Goal: Information Seeking & Learning: Learn about a topic

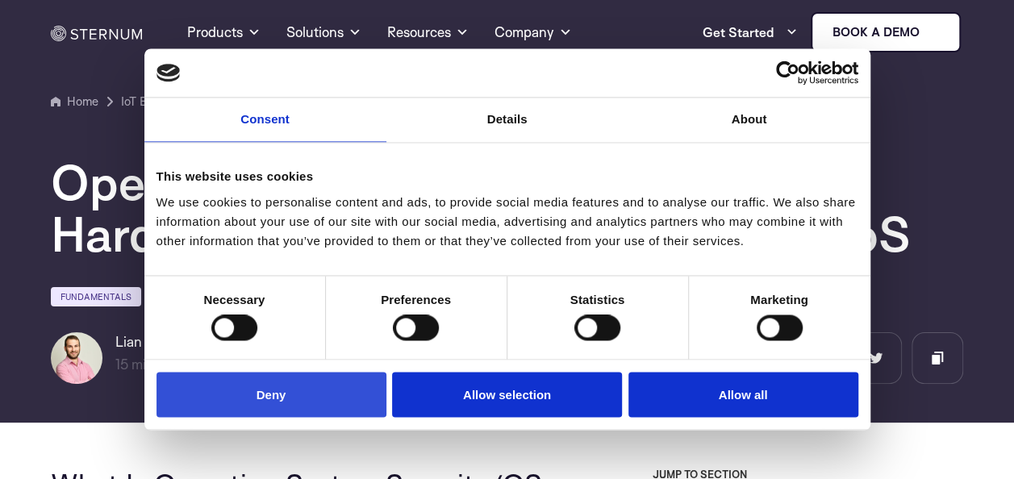
click at [323, 399] on button "Deny" at bounding box center [272, 395] width 230 height 46
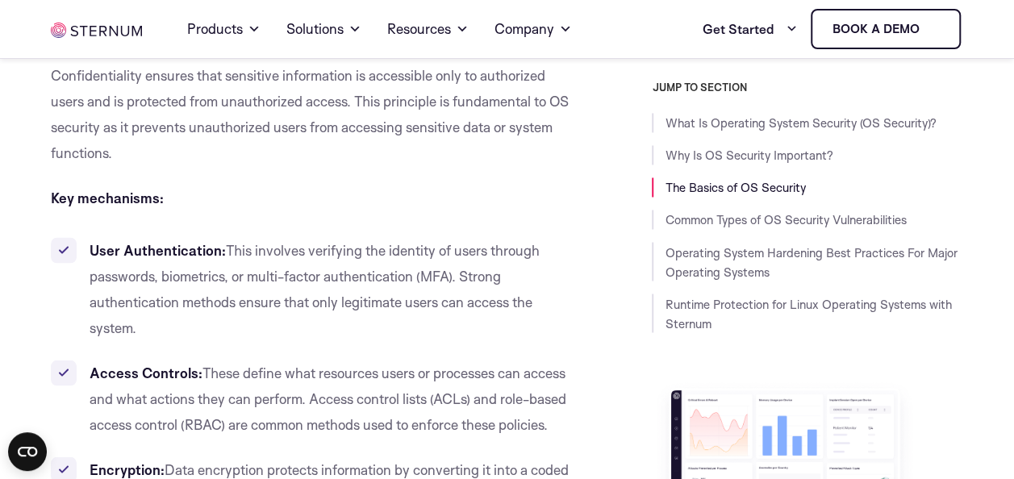
scroll to position [1273, 0]
click at [181, 190] on p "Key mechanisms:" at bounding box center [312, 198] width 522 height 26
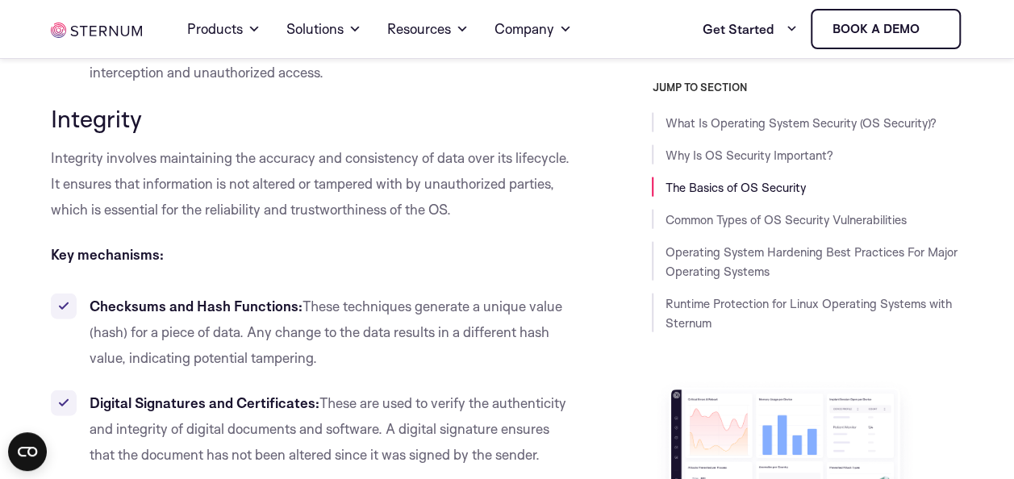
scroll to position [1752, 0]
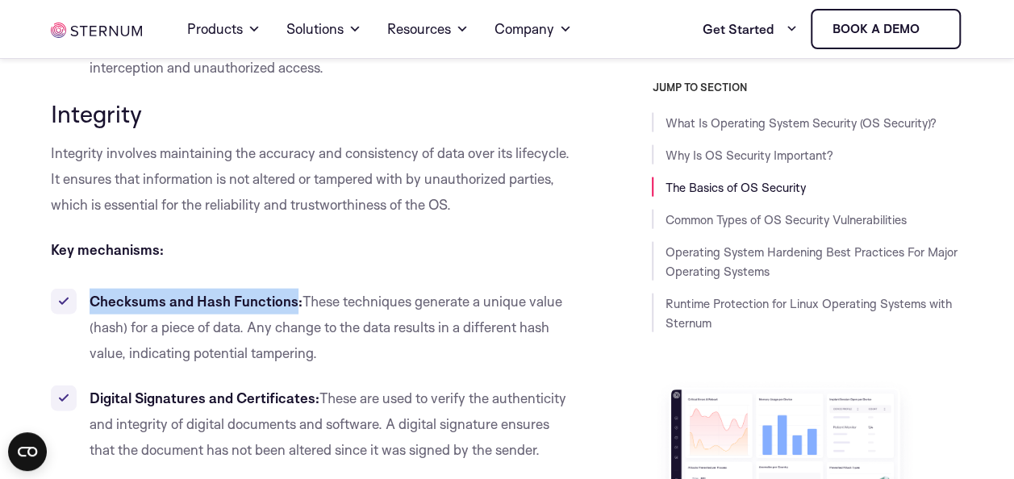
drag, startPoint x: 92, startPoint y: 299, endPoint x: 292, endPoint y: 311, distance: 200.5
click at [292, 311] on li "Checksums and Hash Functions: These techniques generate a unique value (hash) f…" at bounding box center [312, 327] width 522 height 77
copy b "Checksums and Hash Functions"
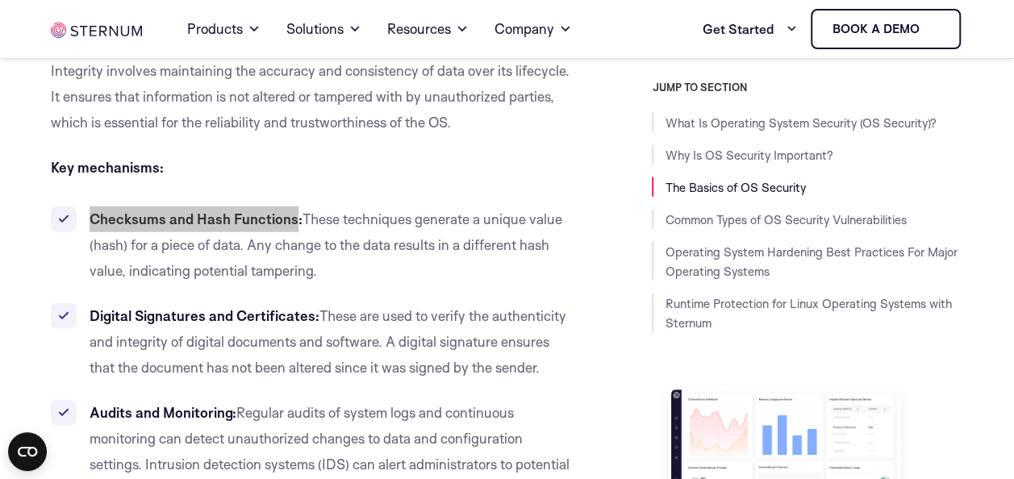
scroll to position [1875, 0]
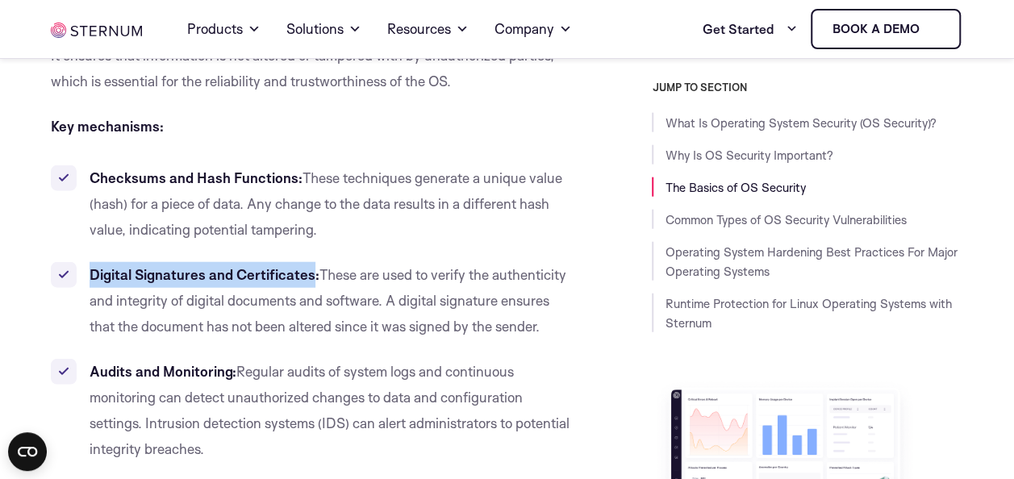
drag, startPoint x: 92, startPoint y: 271, endPoint x: 311, endPoint y: 285, distance: 219.9
click at [311, 285] on li "Digital Signatures and Certificates: These are used to verify the authenticity …" at bounding box center [312, 300] width 522 height 77
copy b "Digital Signatures and Certificates"
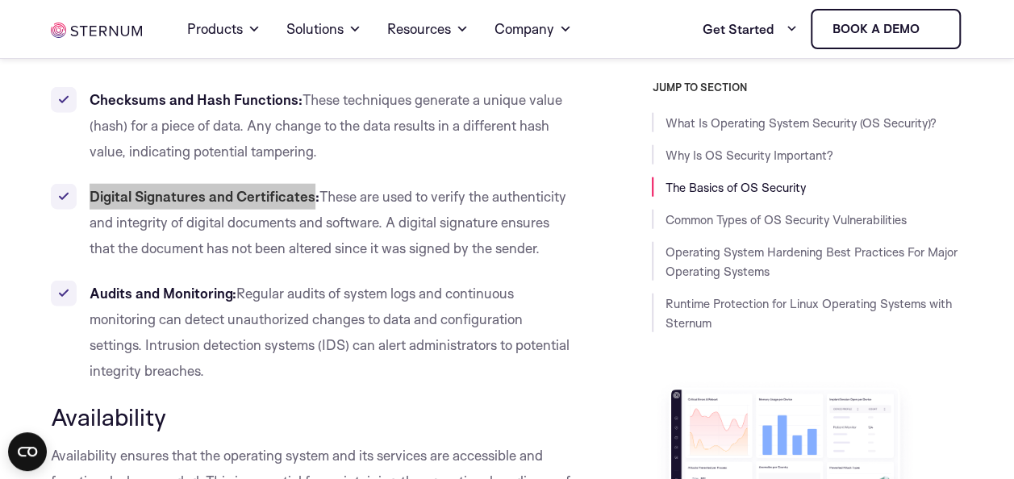
scroll to position [1964, 0]
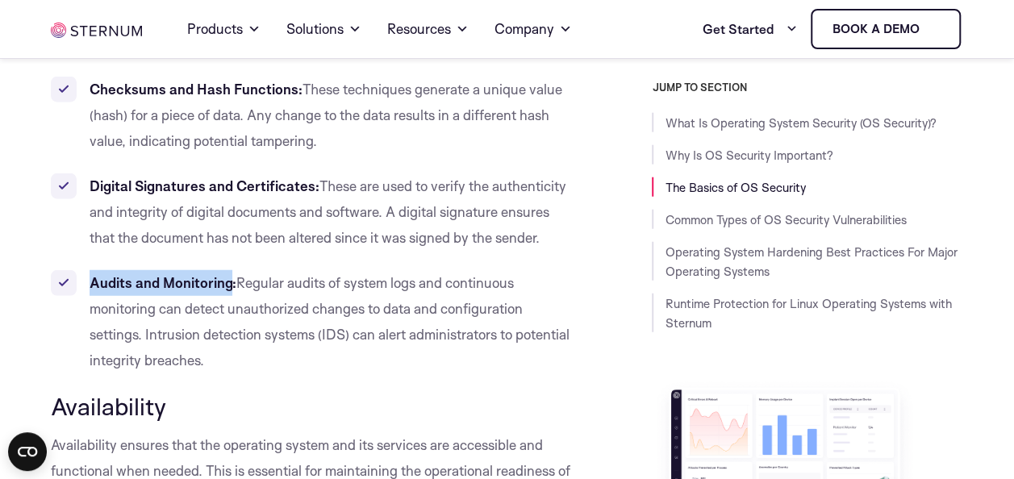
drag, startPoint x: 93, startPoint y: 283, endPoint x: 228, endPoint y: 280, distance: 135.6
click at [228, 280] on b "Audits and Monitoring:" at bounding box center [163, 282] width 147 height 17
copy b "Audits and Monitoring"
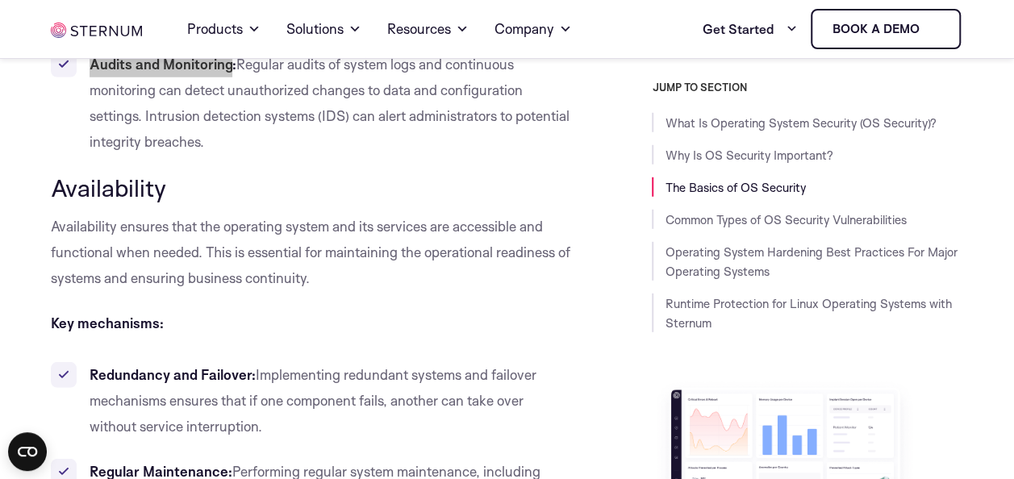
scroll to position [2186, 0]
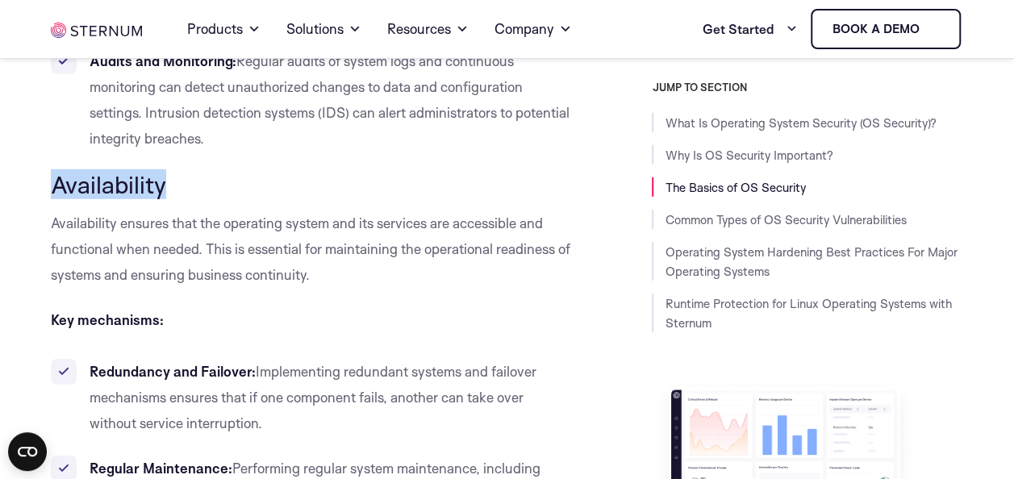
drag, startPoint x: 171, startPoint y: 183, endPoint x: 53, endPoint y: 186, distance: 117.8
click at [53, 186] on h3 "Availability" at bounding box center [312, 184] width 522 height 27
copy span "Availability"
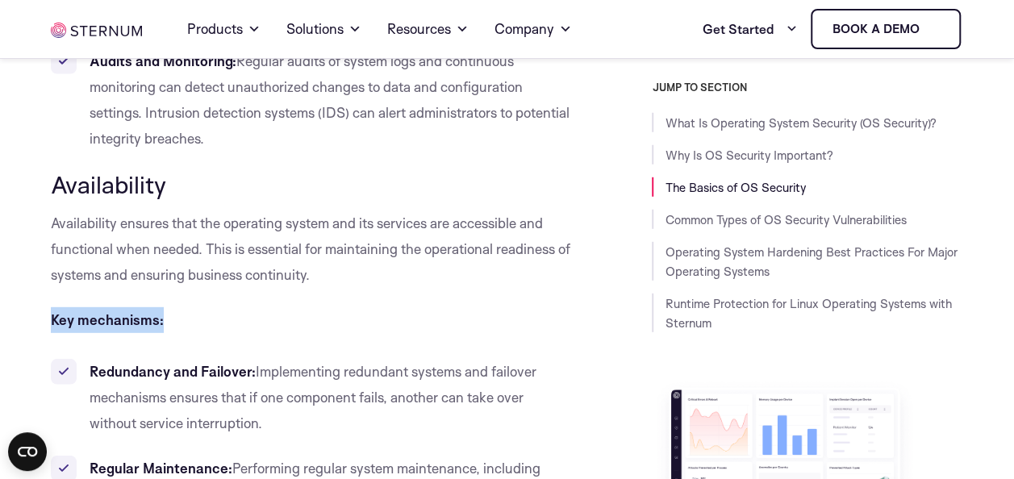
drag, startPoint x: 161, startPoint y: 324, endPoint x: 53, endPoint y: 318, distance: 108.3
click at [53, 318] on p "Key mechanisms:" at bounding box center [312, 320] width 522 height 26
copy b "Key mechanisms:"
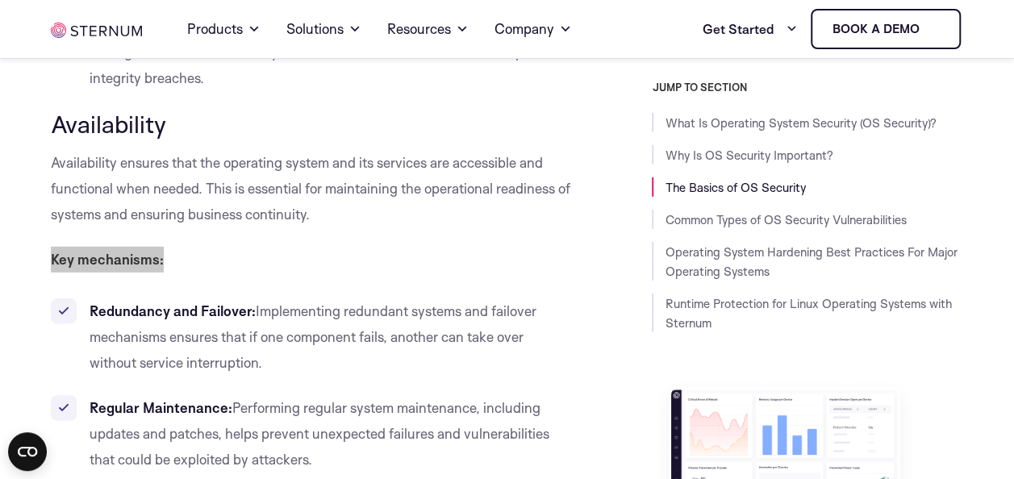
scroll to position [2257, 0]
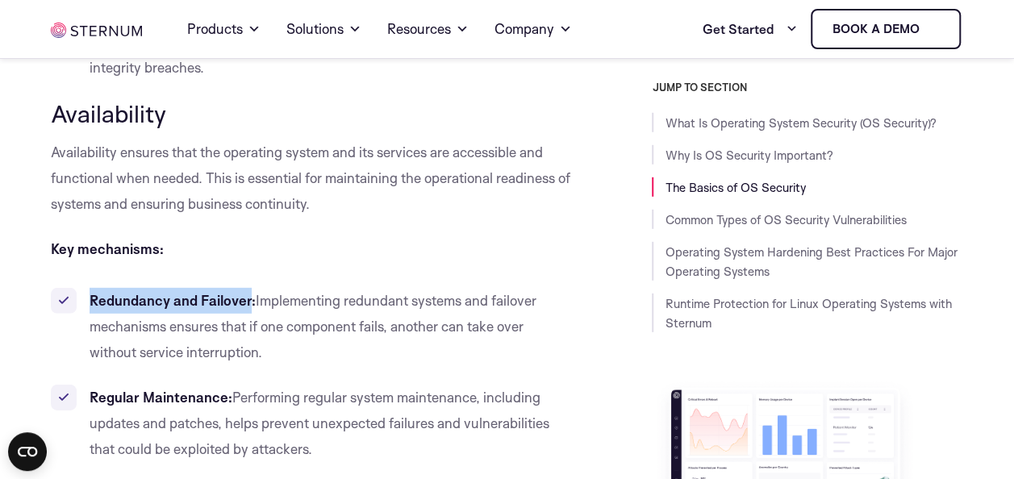
drag, startPoint x: 249, startPoint y: 302, endPoint x: 89, endPoint y: 299, distance: 159.8
click at [90, 299] on b "Redundancy and Failover:" at bounding box center [173, 300] width 166 height 17
copy b "Redundancy and Failover"
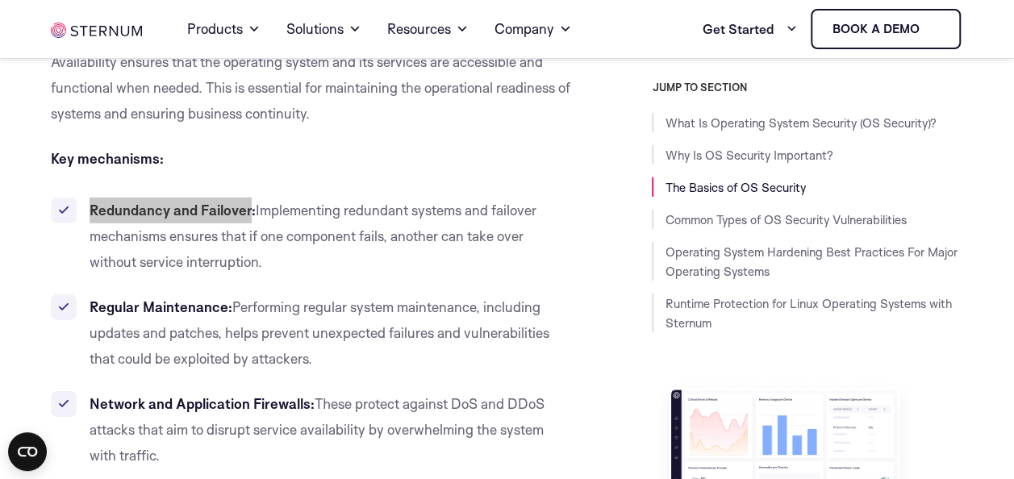
scroll to position [2370, 0]
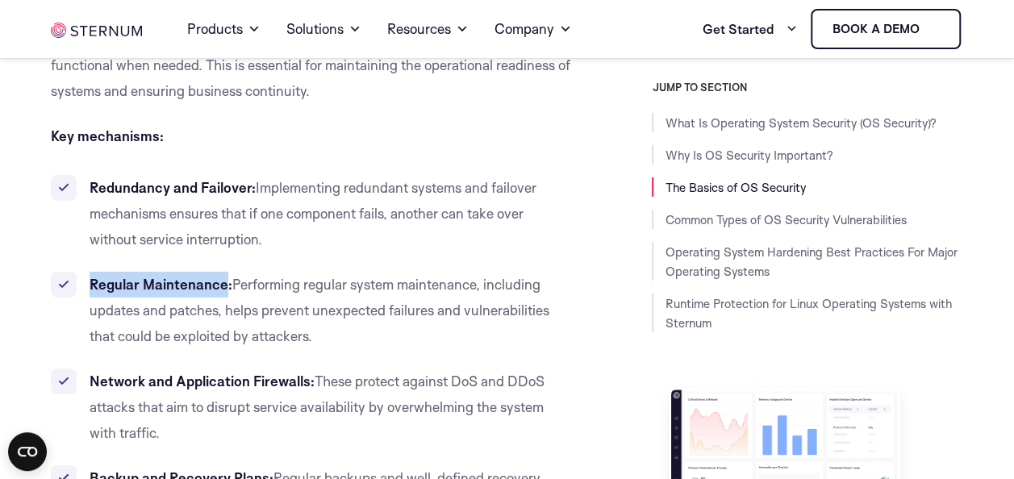
drag, startPoint x: 225, startPoint y: 286, endPoint x: 87, endPoint y: 278, distance: 138.2
click at [87, 278] on li "Regular Maintenance: Performing regular system maintenance, including updates a…" at bounding box center [312, 310] width 522 height 77
copy b "Regular Maintenance"
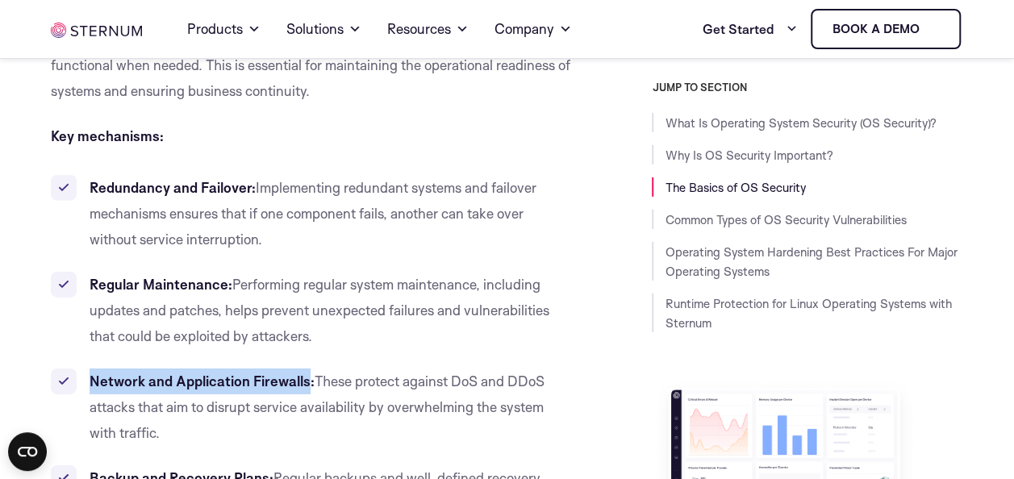
drag, startPoint x: 308, startPoint y: 382, endPoint x: 90, endPoint y: 370, distance: 218.1
click at [90, 370] on li "Network and Application Firewalls: These protect against DoS and DDoS attacks t…" at bounding box center [312, 407] width 522 height 77
copy b "Network and Application Firewalls"
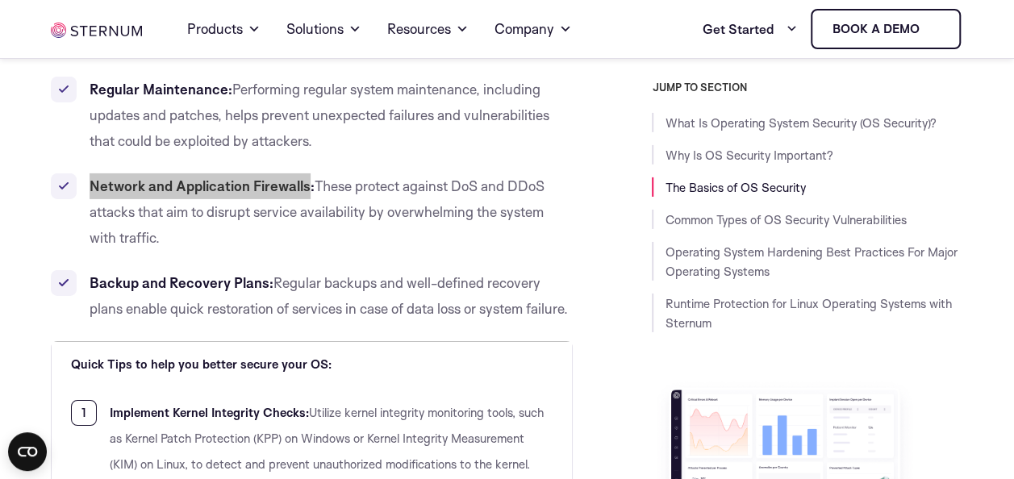
scroll to position [2566, 0]
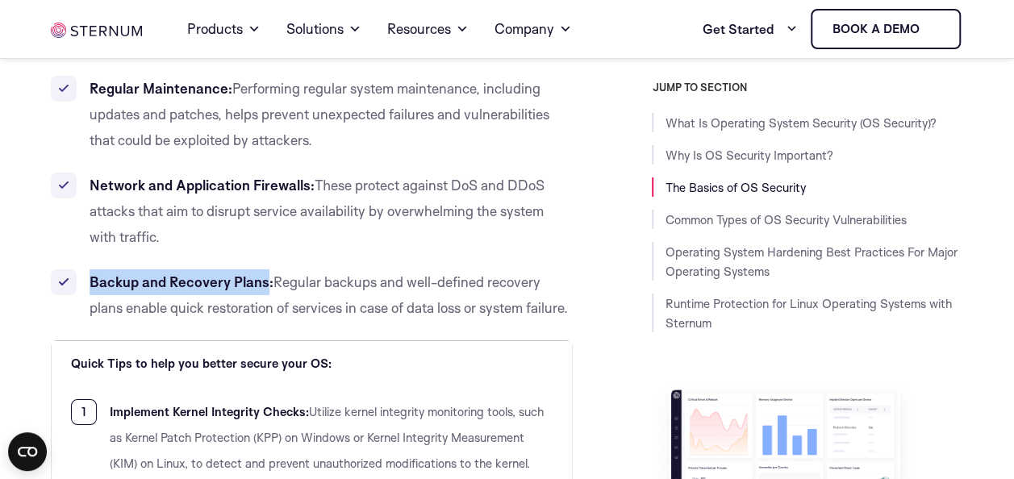
drag, startPoint x: 265, startPoint y: 284, endPoint x: 86, endPoint y: 274, distance: 179.4
click at [86, 274] on li "Backup and Recovery Plans: Regular backups and well-defined recovery plans enab…" at bounding box center [312, 295] width 522 height 52
copy b "Backup and Recovery Plans"
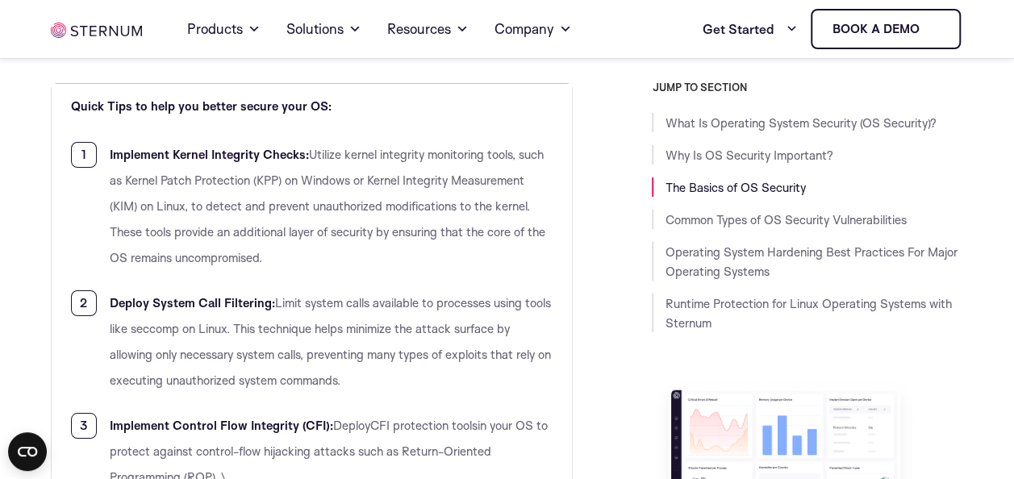
scroll to position [2824, 0]
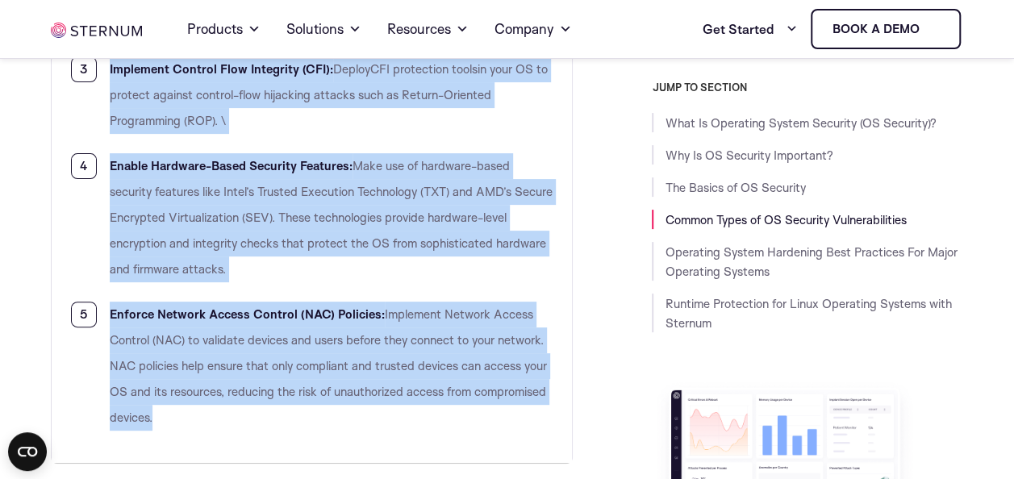
scroll to position [3199, 0]
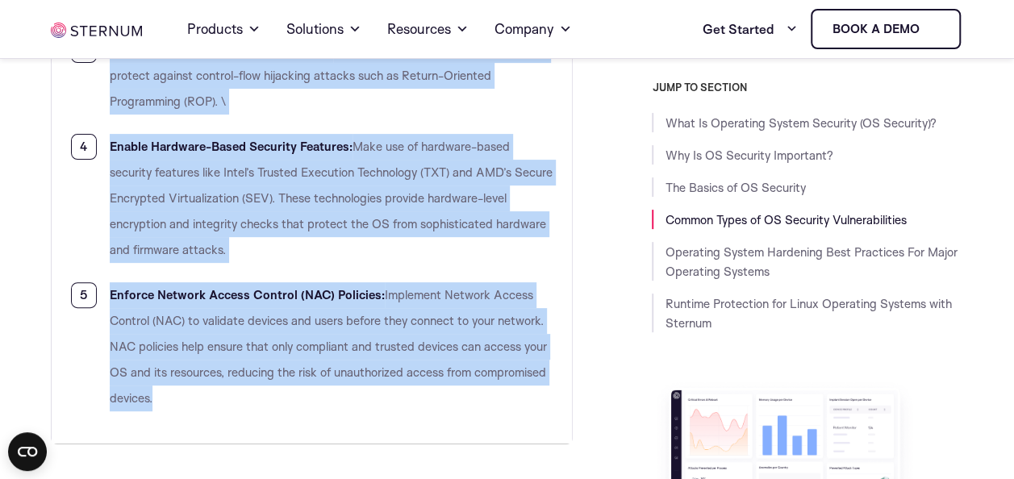
drag, startPoint x: 89, startPoint y: 155, endPoint x: 331, endPoint y: 437, distance: 371.9
click at [331, 437] on td "Quick Tips to help you better secure your OS: Implement Kernel Integrity Checks…" at bounding box center [311, 76] width 521 height 737
copy ol "Loremipsu Dolors Ametconse Adipis: Elitsed doeius temporinc utlaboreet dolor, m…"
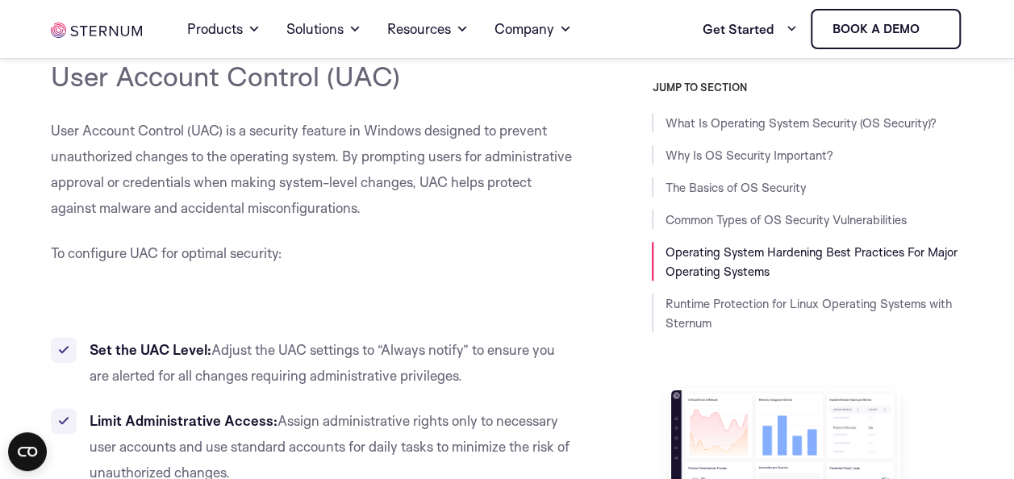
scroll to position [9633, 0]
drag, startPoint x: 53, startPoint y: 86, endPoint x: 271, endPoint y: 89, distance: 217.9
click at [271, 48] on span "Windows Hardening Best Practices" at bounding box center [241, 33] width 381 height 30
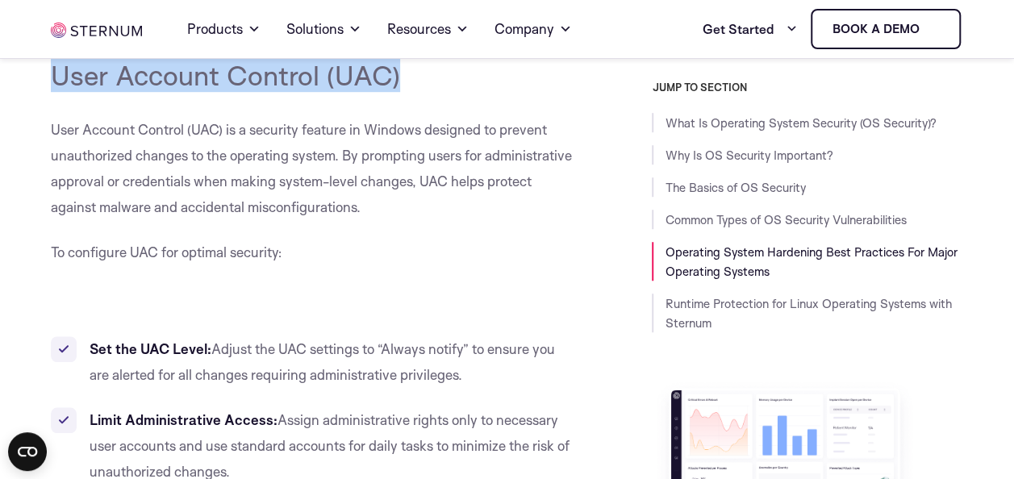
drag, startPoint x: 52, startPoint y: 125, endPoint x: 434, endPoint y: 129, distance: 381.7
click at [434, 91] on h4 "User Account Control (UAC)" at bounding box center [312, 75] width 522 height 32
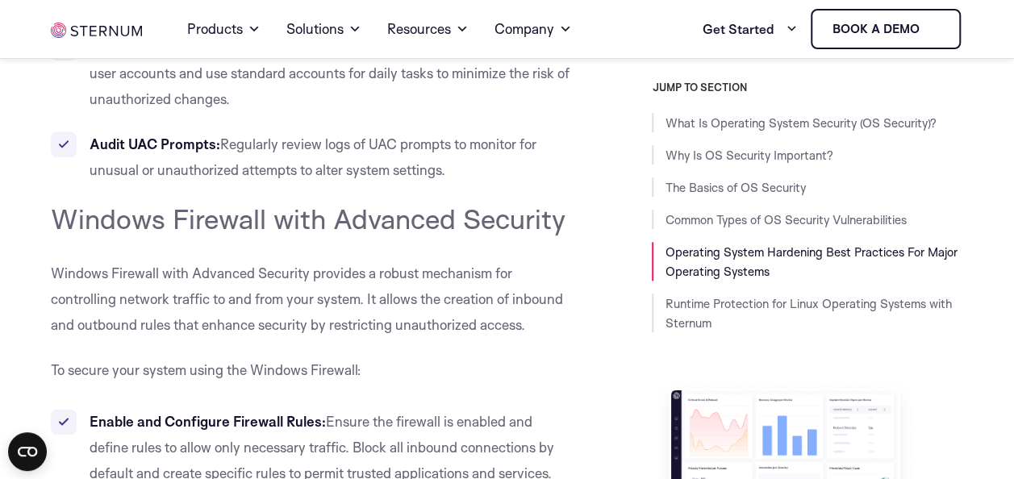
scroll to position [10028, 0]
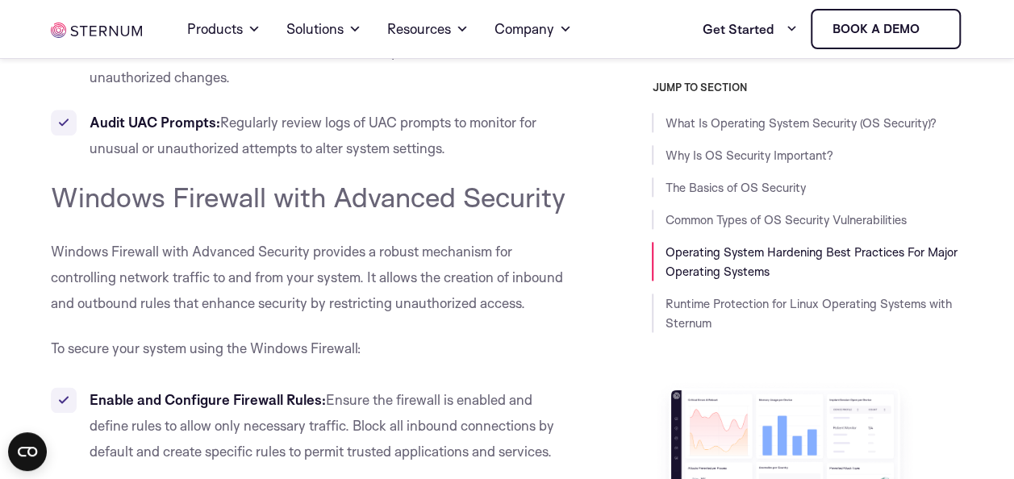
click at [150, 214] on span "Windows Firewall with Advanced Security" at bounding box center [308, 197] width 515 height 34
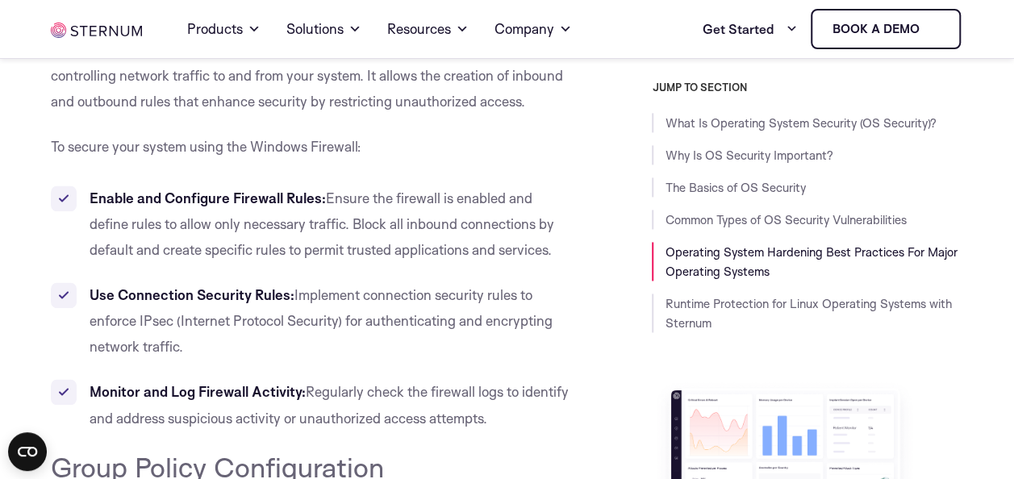
scroll to position [10275, 0]
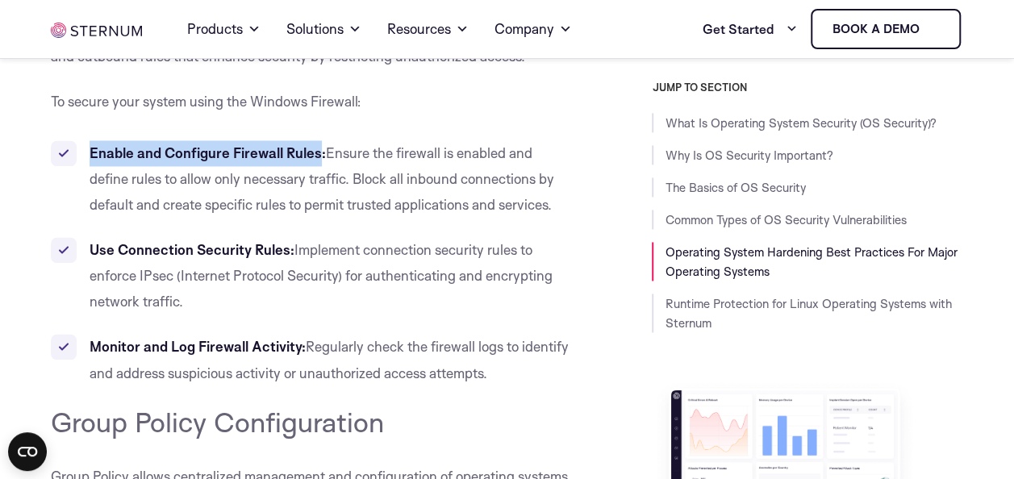
drag, startPoint x: 91, startPoint y: 198, endPoint x: 320, endPoint y: 210, distance: 228.6
click at [320, 161] on b "Enable and Configure Firewall Rules:" at bounding box center [208, 152] width 236 height 17
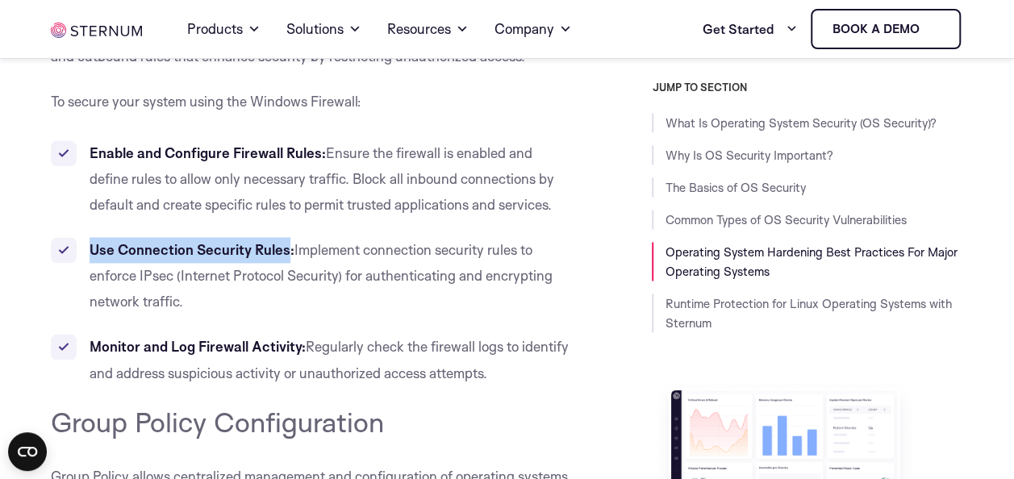
drag, startPoint x: 92, startPoint y: 303, endPoint x: 286, endPoint y: 308, distance: 194.5
click at [286, 258] on b "Use Connection Security Rules:" at bounding box center [192, 249] width 205 height 17
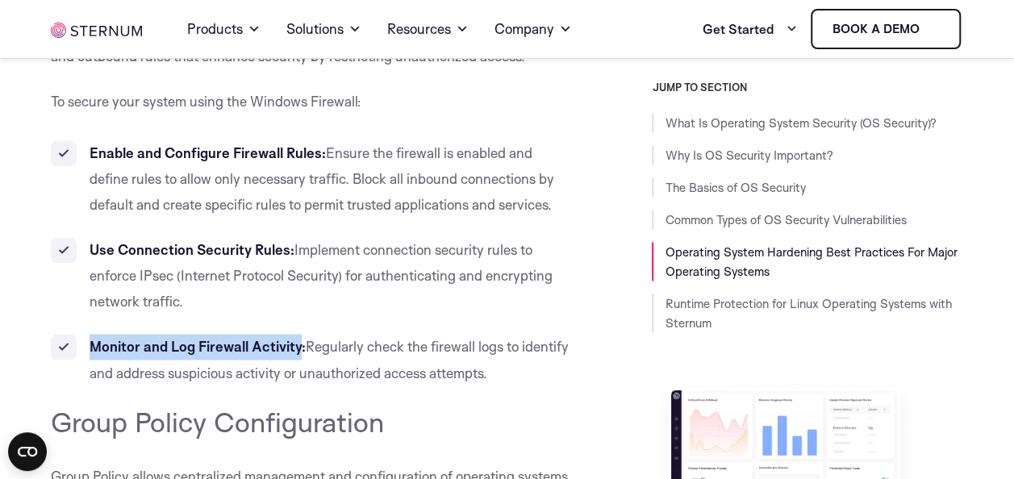
drag, startPoint x: 89, startPoint y: 396, endPoint x: 300, endPoint y: 399, distance: 211.4
click at [300, 355] on b "Monitor and Log Firewall Activity:" at bounding box center [198, 346] width 216 height 17
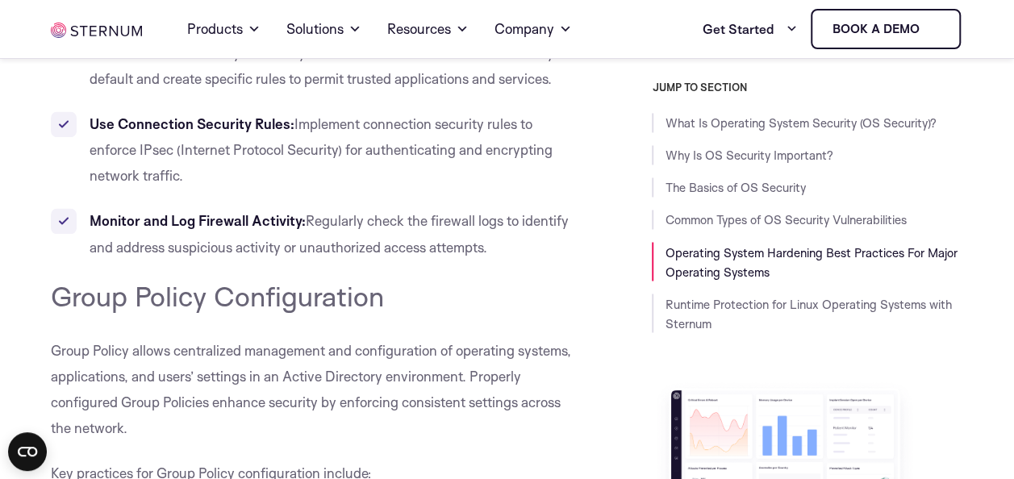
click at [113, 312] on span "Group Policy Configuration" at bounding box center [217, 295] width 333 height 34
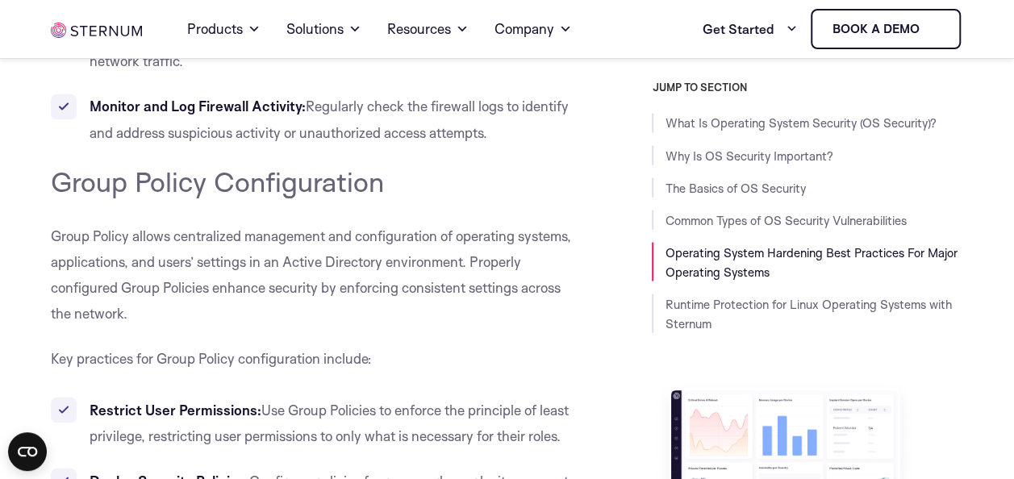
scroll to position [10521, 0]
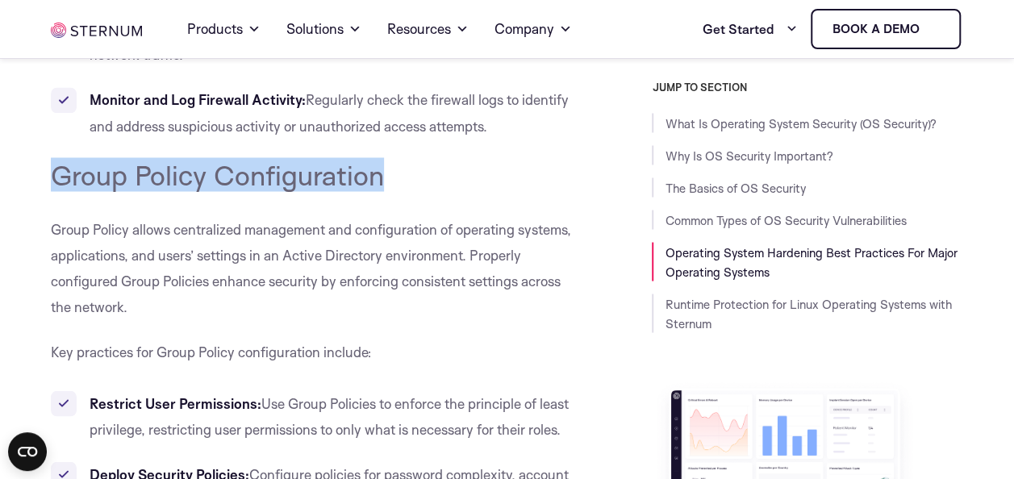
drag, startPoint x: 56, startPoint y: 223, endPoint x: 437, endPoint y: 240, distance: 382.0
click at [437, 190] on h4 "Group Policy Configuration" at bounding box center [312, 174] width 522 height 32
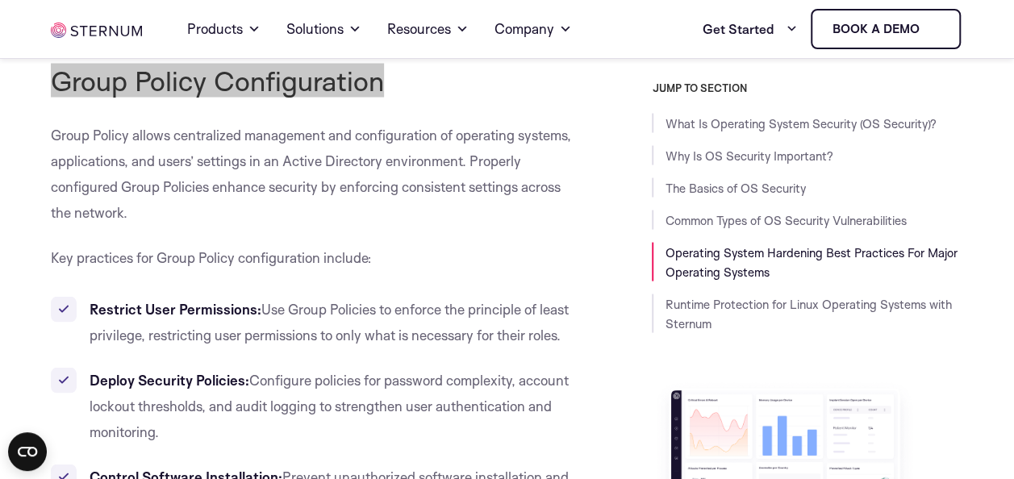
scroll to position [10623, 0]
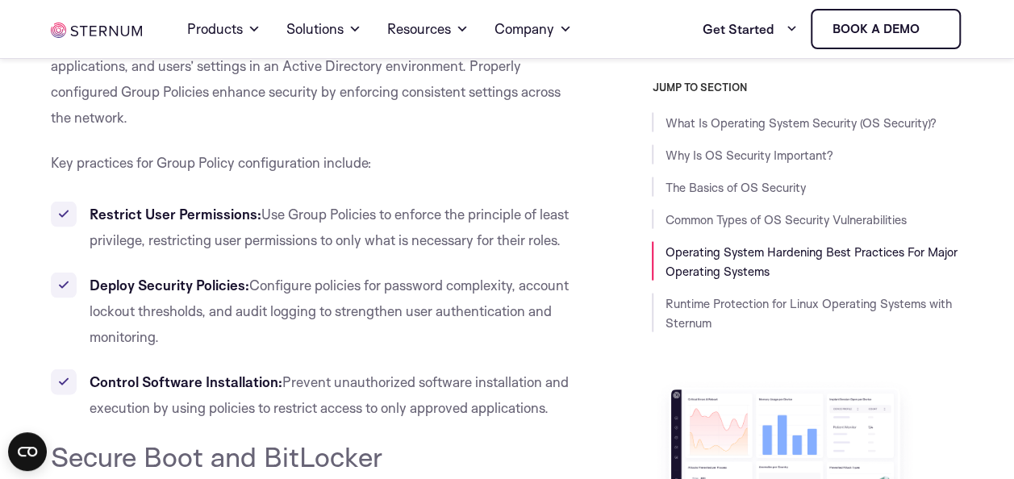
scroll to position [10713, 0]
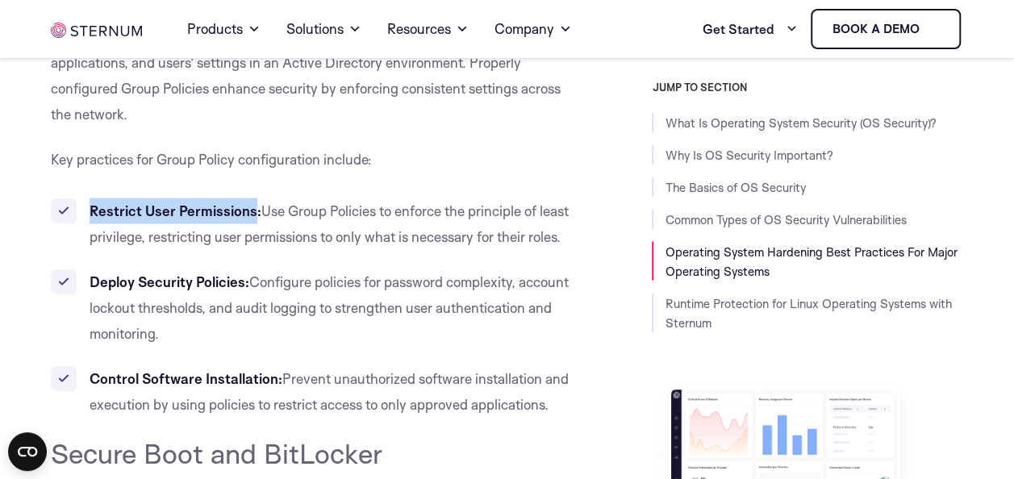
drag, startPoint x: 92, startPoint y: 261, endPoint x: 252, endPoint y: 266, distance: 159.9
click at [252, 219] on b "Restrict User Permissions:" at bounding box center [176, 211] width 172 height 17
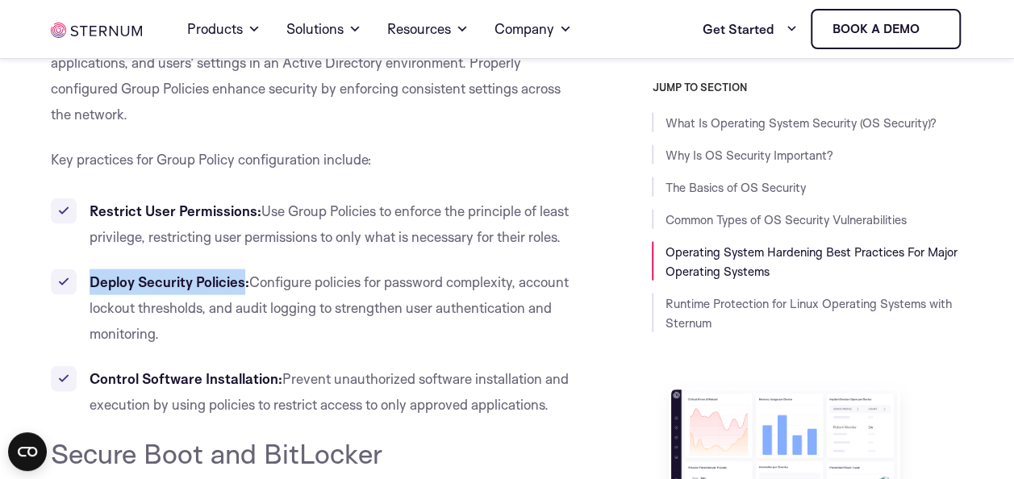
drag, startPoint x: 91, startPoint y: 334, endPoint x: 242, endPoint y: 339, distance: 151.0
click at [242, 290] on b "Deploy Security Policies:" at bounding box center [170, 282] width 160 height 17
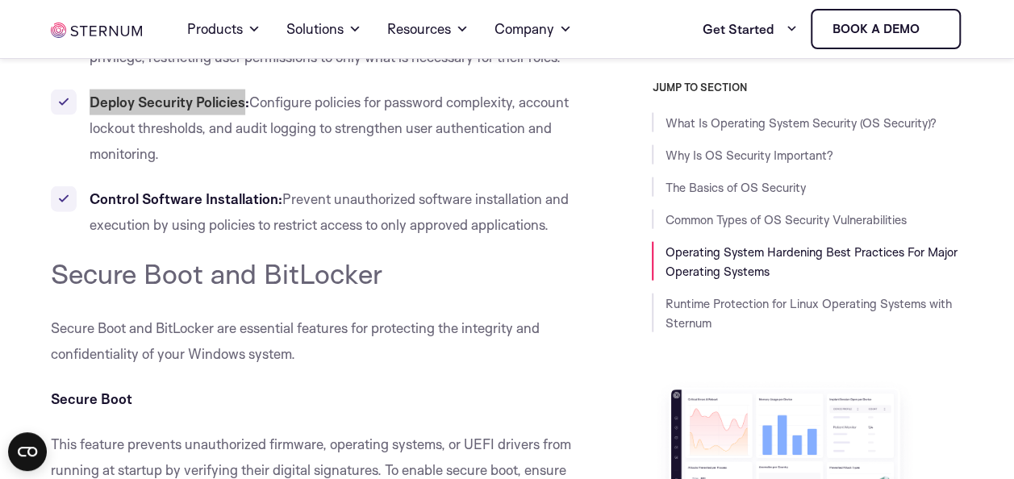
scroll to position [10894, 0]
click at [65, 237] on li "Control Software Installation: Prevent unauthorized software installation and e…" at bounding box center [312, 212] width 522 height 52
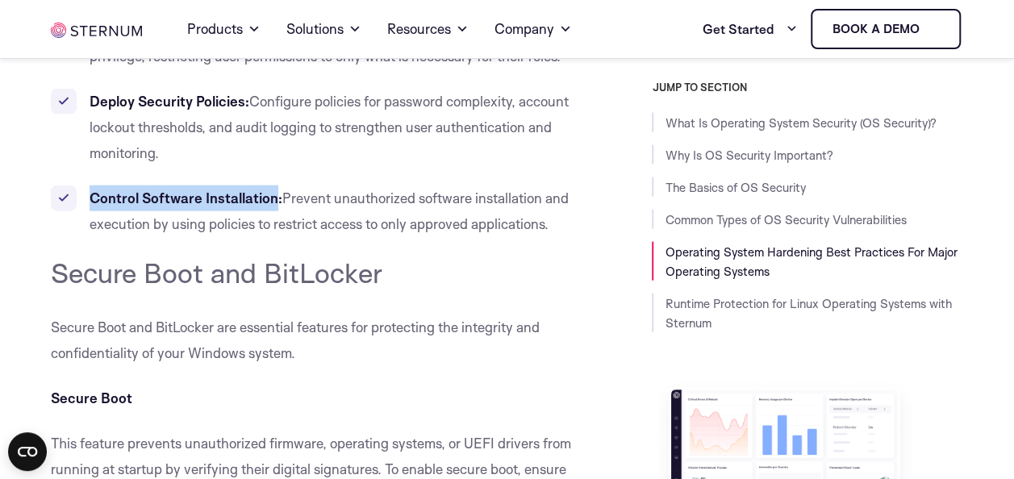
drag, startPoint x: 92, startPoint y: 249, endPoint x: 276, endPoint y: 243, distance: 184.0
click at [276, 207] on b "Control Software Installation:" at bounding box center [186, 198] width 193 height 17
click at [191, 290] on span "Secure Boot and BitLocker" at bounding box center [217, 273] width 332 height 34
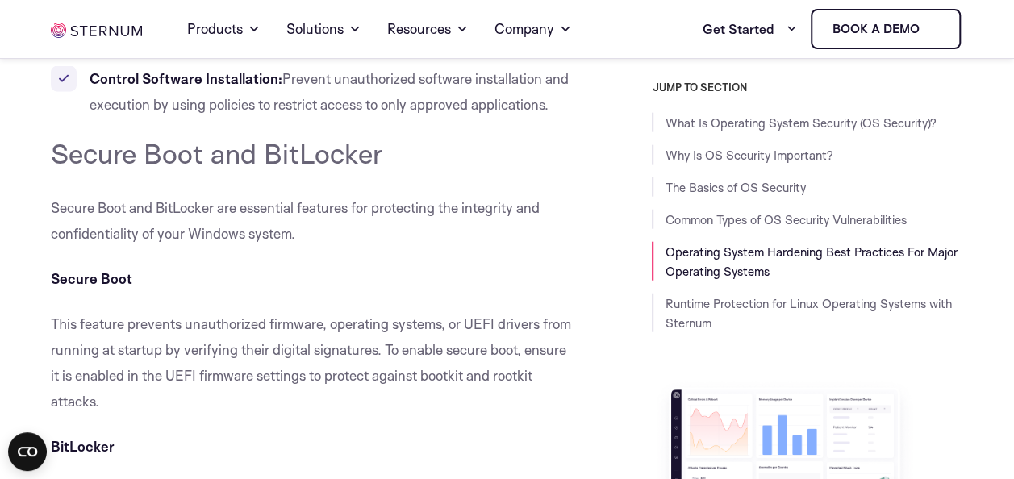
scroll to position [11014, 0]
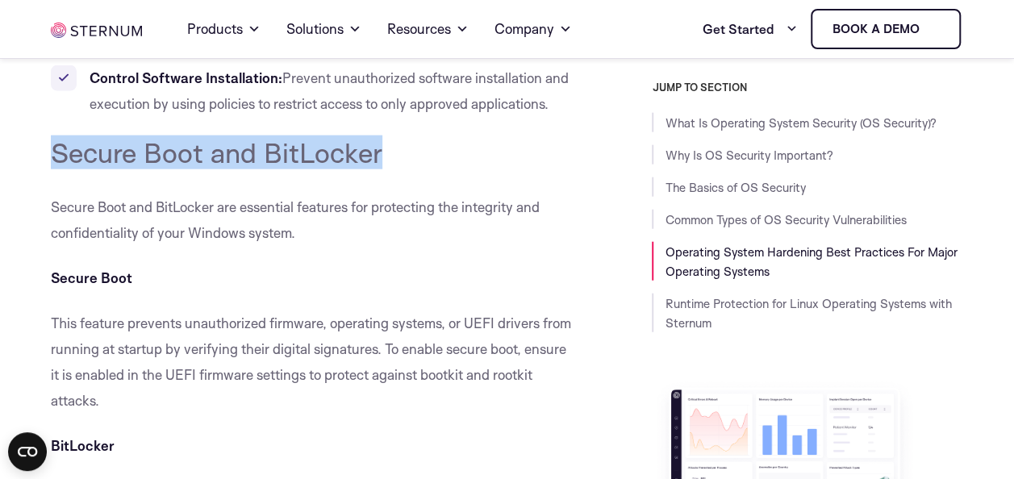
drag, startPoint x: 53, startPoint y: 203, endPoint x: 416, endPoint y: 201, distance: 363.1
click at [416, 169] on h4 "Secure Boot and BitLocker" at bounding box center [312, 152] width 522 height 32
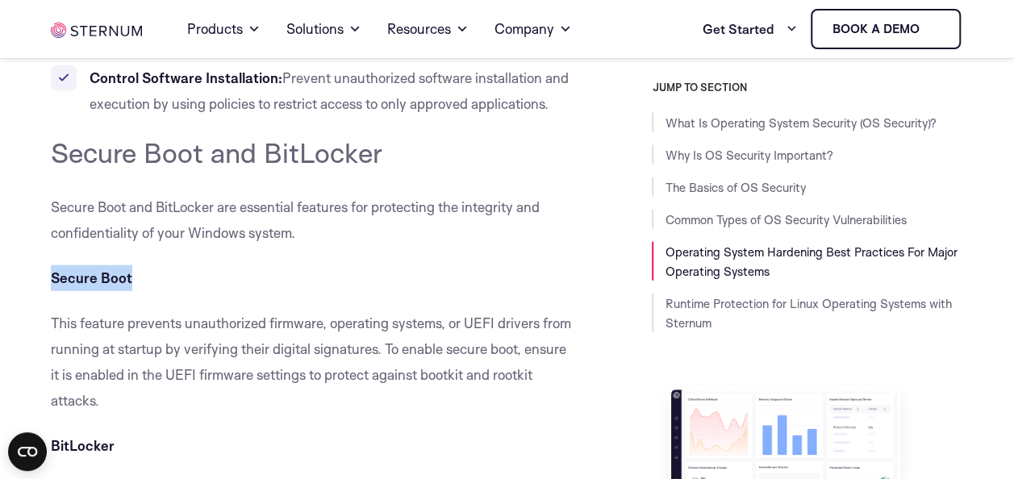
drag, startPoint x: 48, startPoint y: 328, endPoint x: 153, endPoint y: 329, distance: 104.9
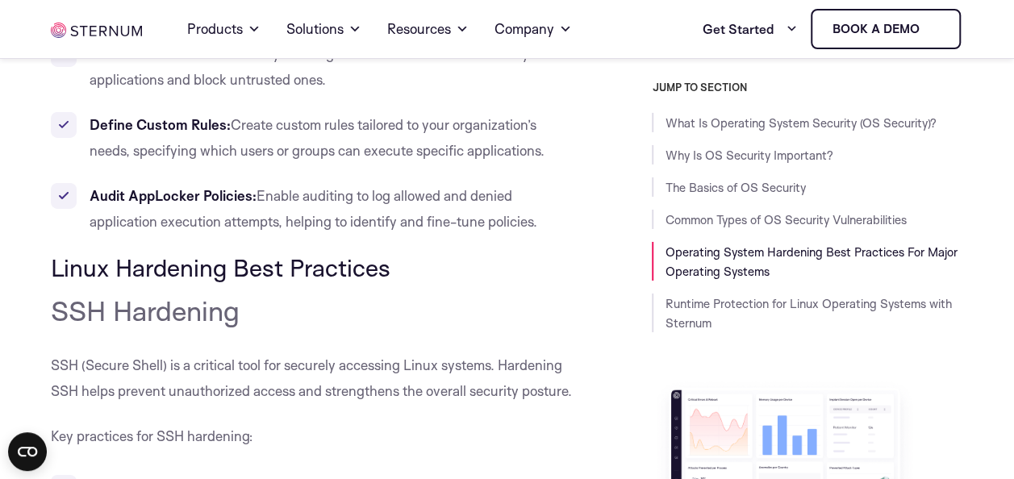
scroll to position [11881, 0]
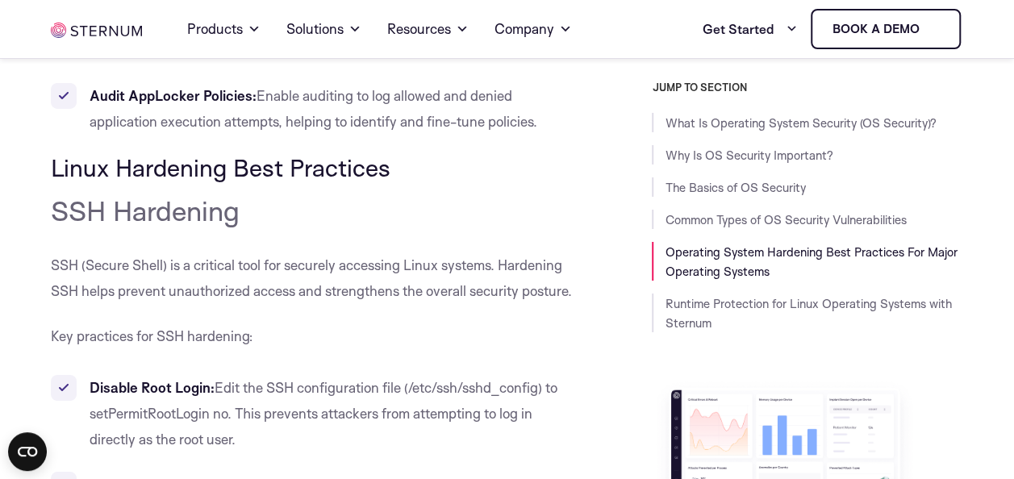
click at [411, 227] on h4 "SSH Hardening" at bounding box center [312, 210] width 522 height 32
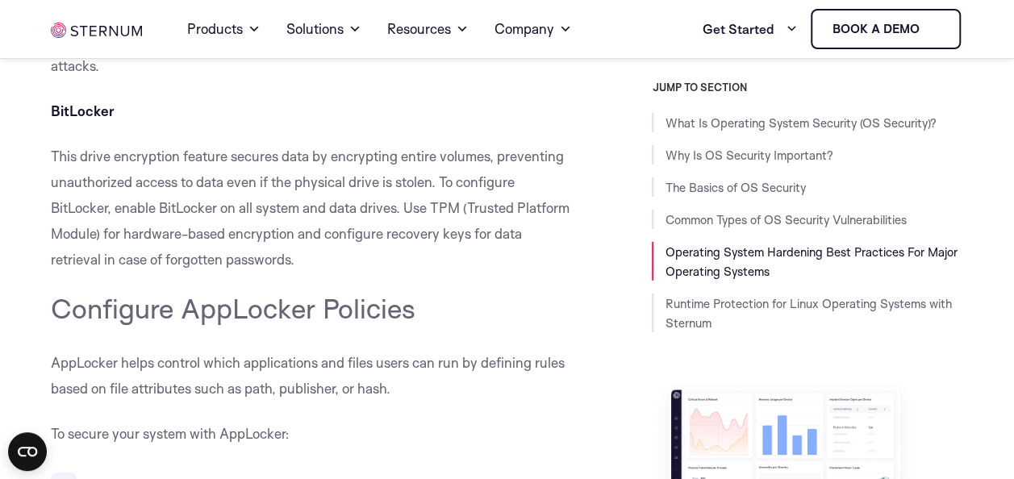
scroll to position [11393, 0]
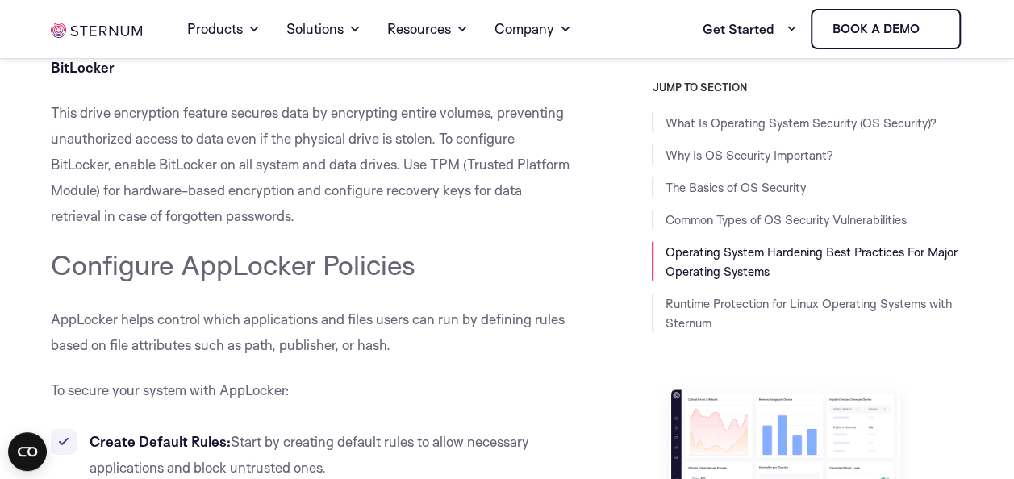
click at [77, 228] on p "This drive encryption feature secures data by encrypting entire volumes, preven…" at bounding box center [312, 164] width 522 height 129
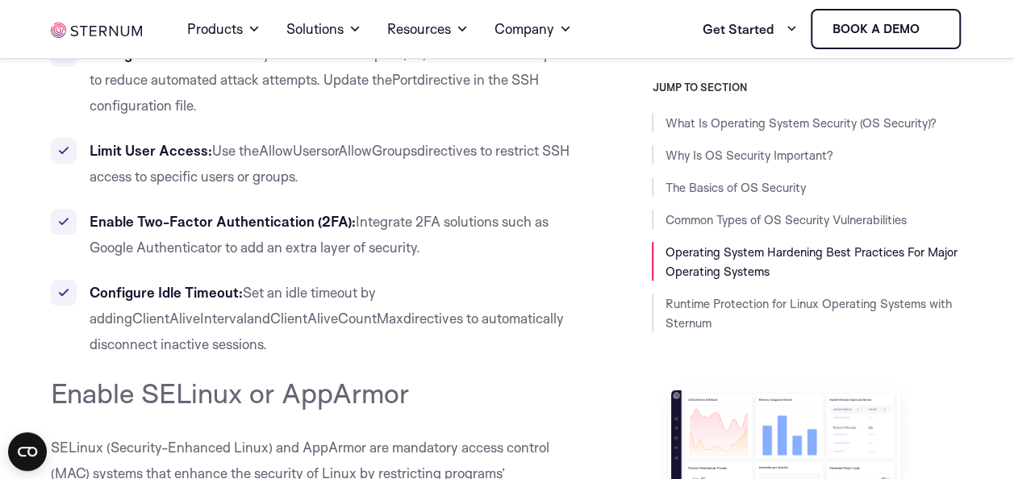
scroll to position [12469, 0]
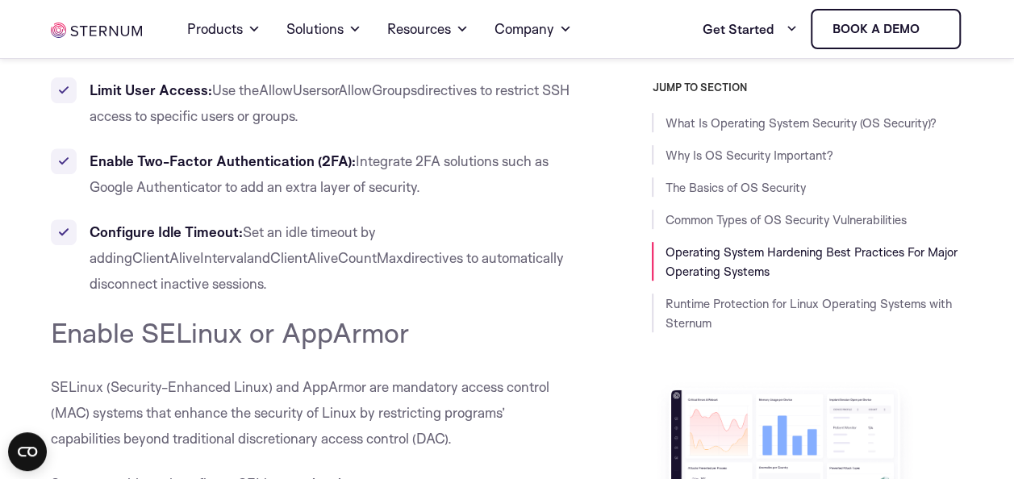
click at [273, 297] on li "Configure Idle Timeout: Set an idle timeout by adding ClientAliveInterval and C…" at bounding box center [312, 257] width 522 height 77
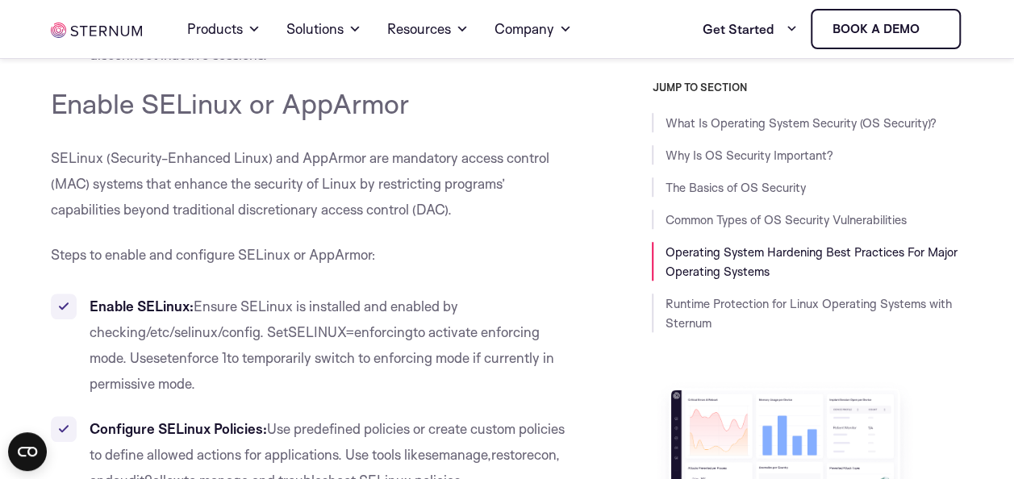
scroll to position [12703, 0]
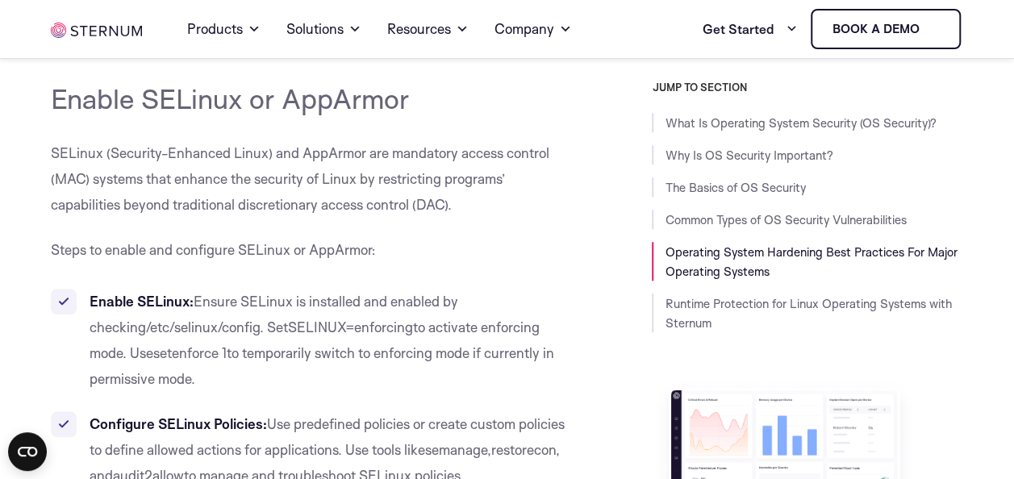
click at [63, 213] on span "SELinux (Security-Enhanced Linux) and AppArmor are mandatory access control (MA…" at bounding box center [300, 178] width 499 height 69
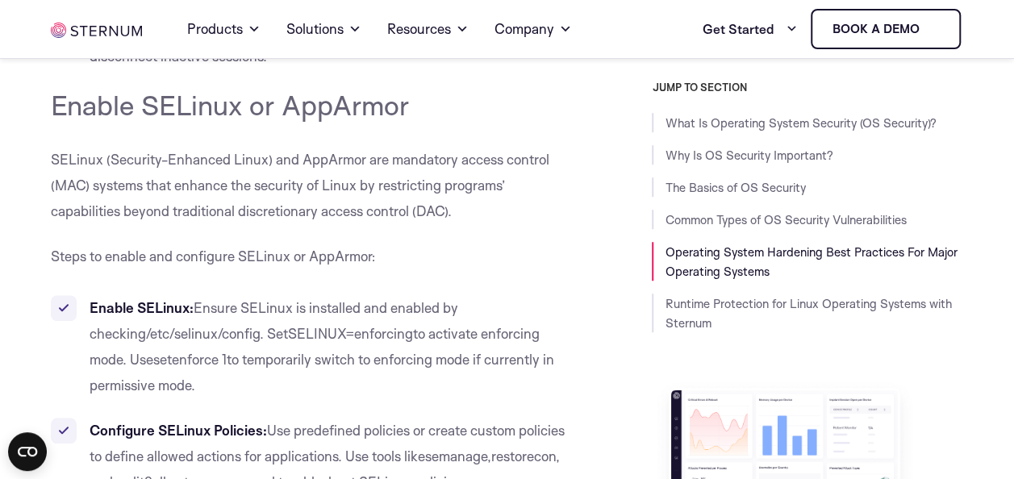
scroll to position [12696, 0]
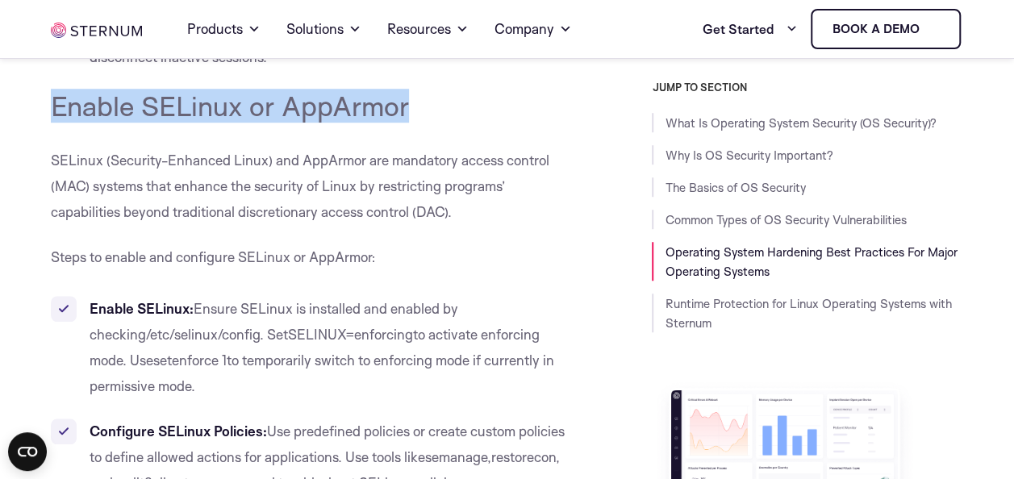
drag, startPoint x: 55, startPoint y: 148, endPoint x: 434, endPoint y: 142, distance: 379.3
click at [434, 122] on h4 "Enable SELinux or AppArmor" at bounding box center [312, 106] width 522 height 32
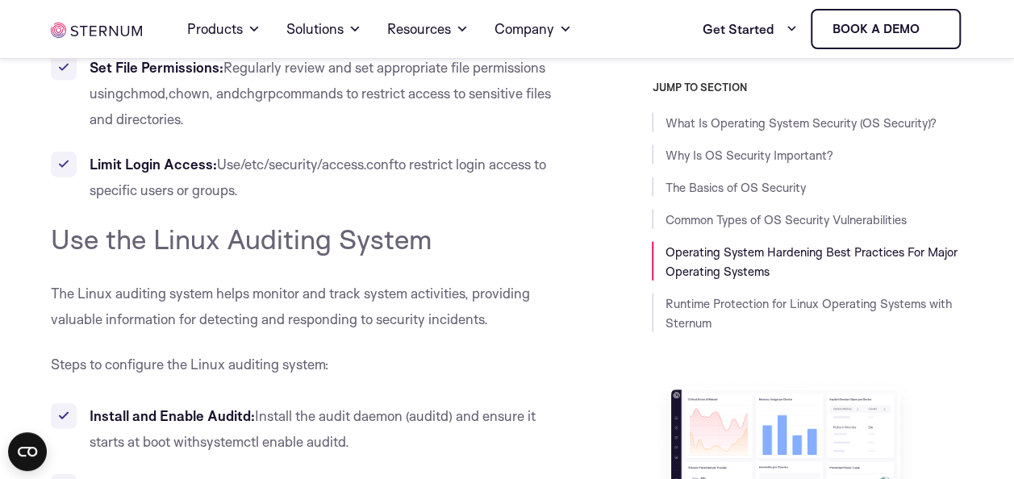
scroll to position [13984, 0]
click at [340, 203] on li "Limit Login Access: Use /etc/security/access.conf to restrict login access to s…" at bounding box center [312, 177] width 522 height 52
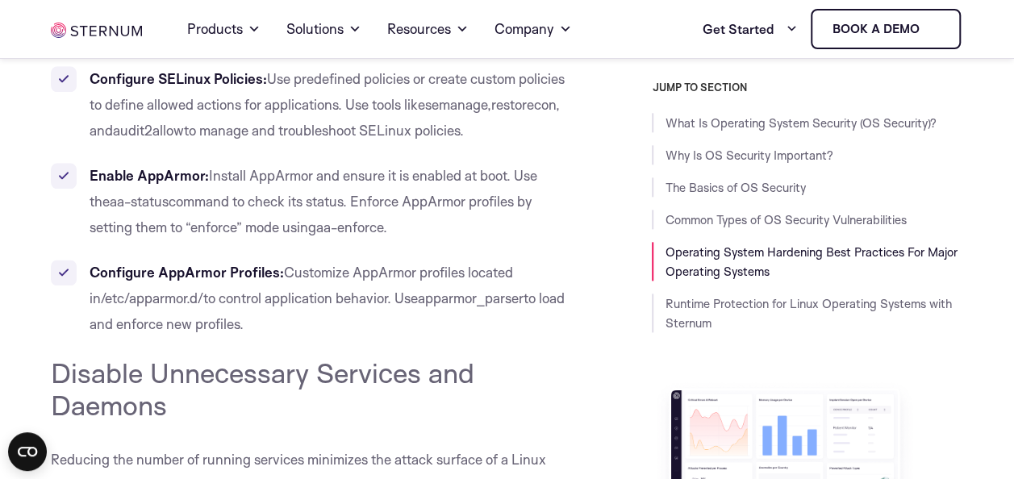
scroll to position [13121, 0]
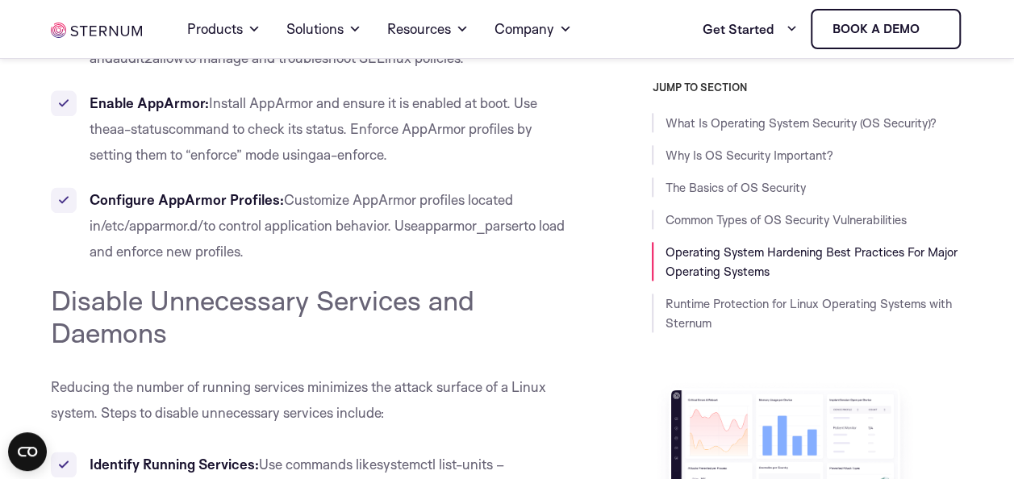
click at [357, 265] on li "Configure AppArmor Profiles: Customize AppArmor profiles located in /etc/apparm…" at bounding box center [312, 225] width 522 height 77
